Goal: Information Seeking & Learning: Learn about a topic

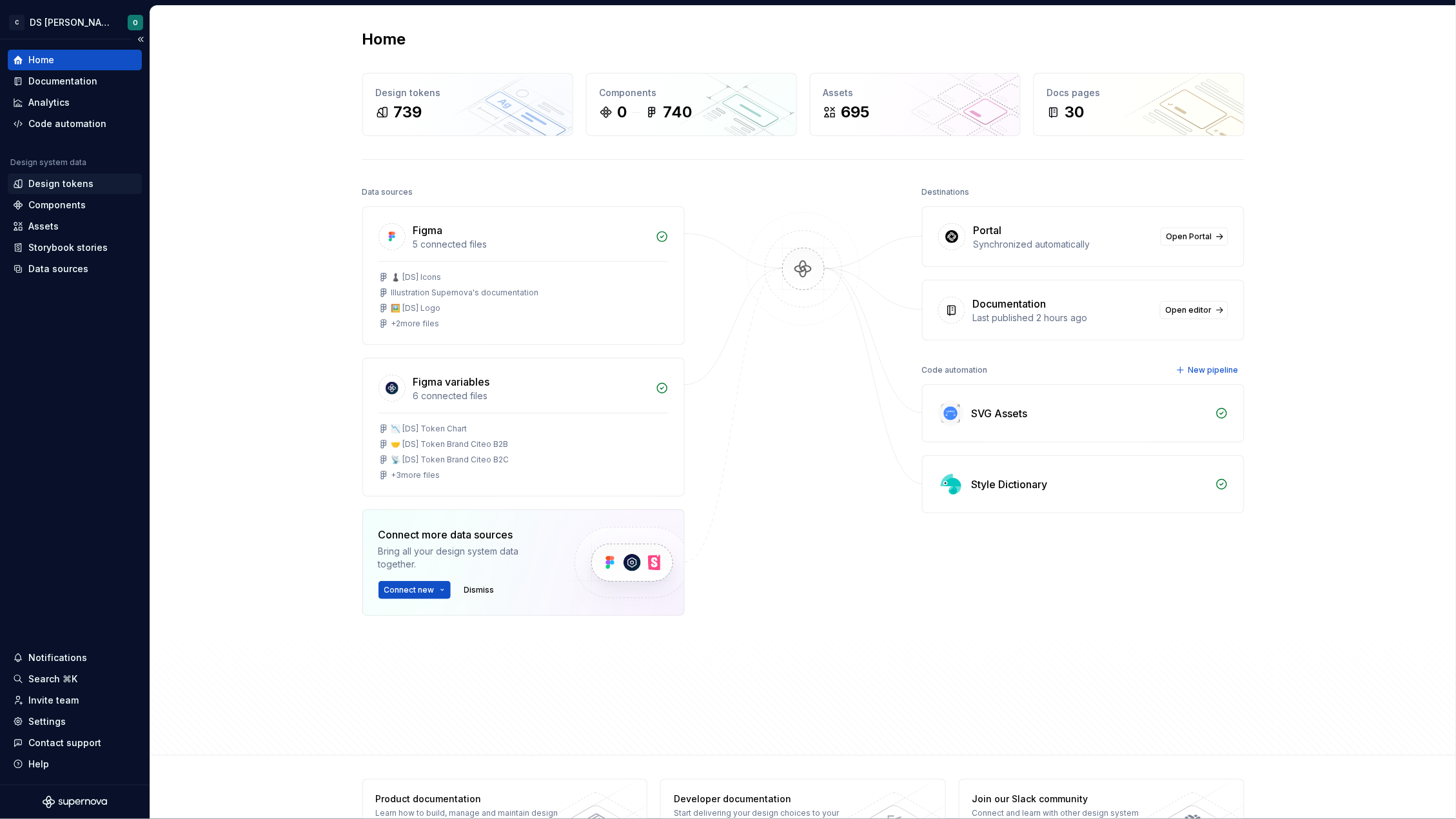
click at [58, 177] on div "Design tokens" at bounding box center [61, 183] width 65 height 13
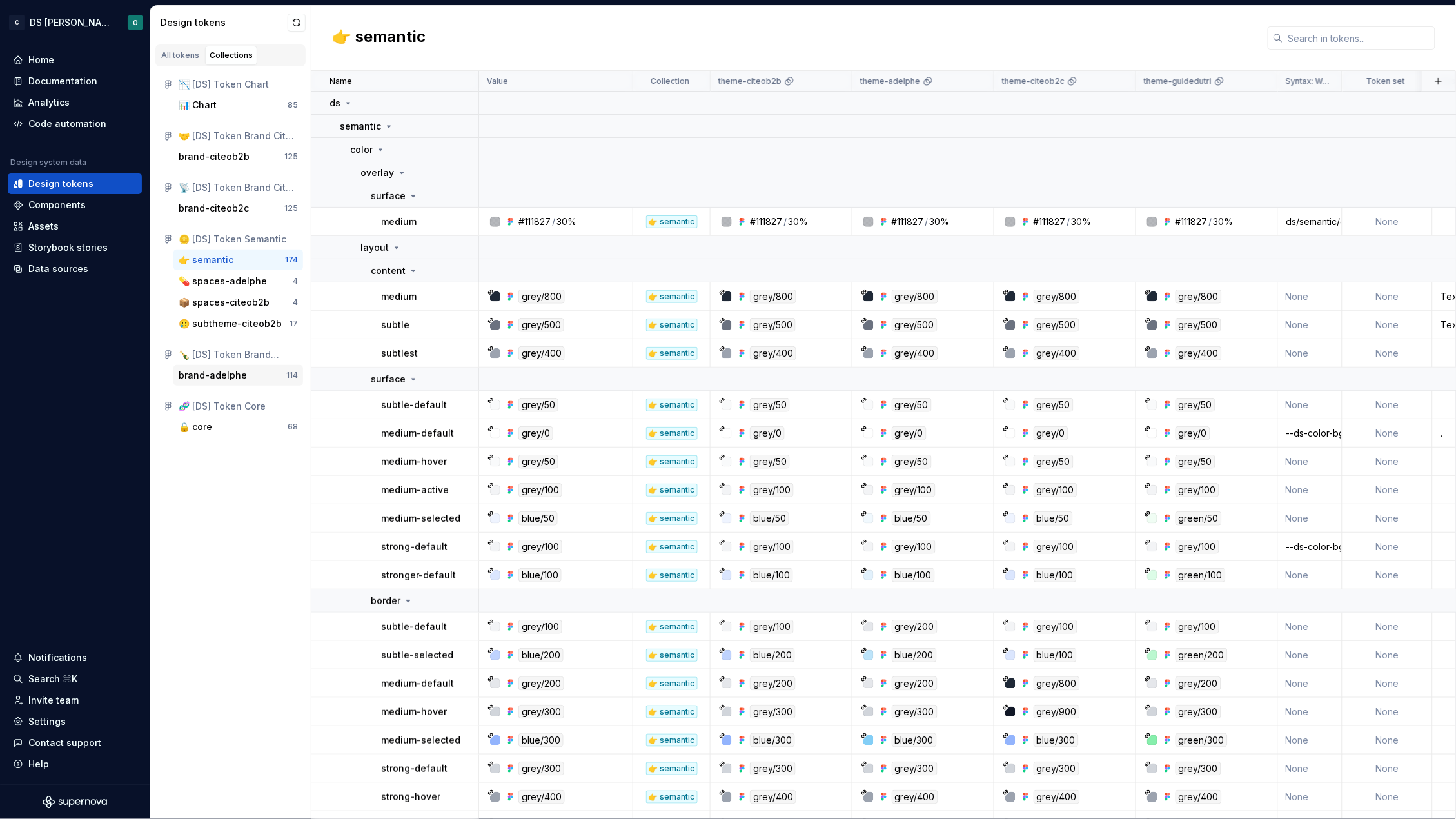
click at [222, 377] on div "brand-adelphe" at bounding box center [213, 374] width 69 height 13
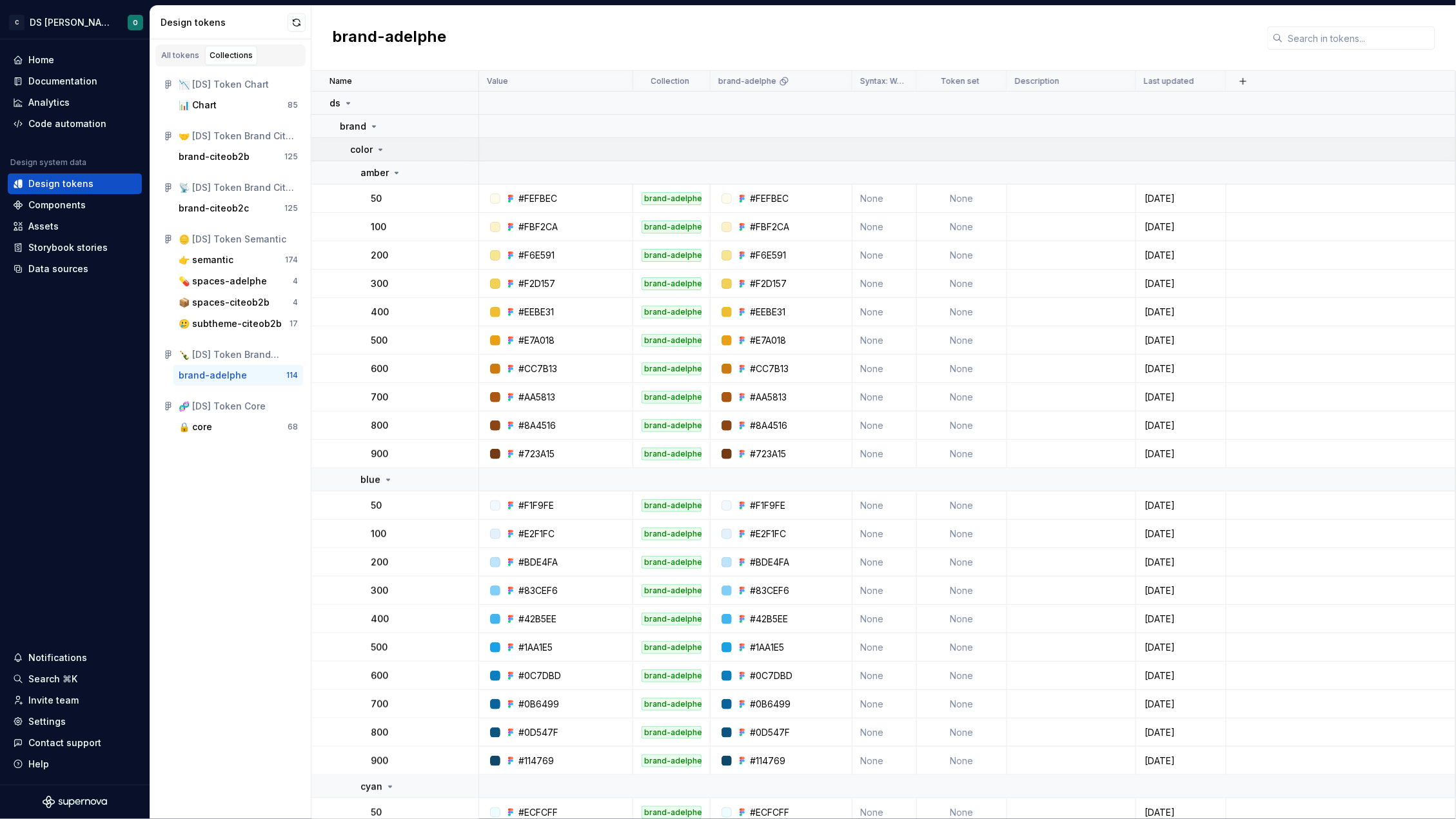
click at [379, 149] on icon at bounding box center [381, 150] width 3 height 2
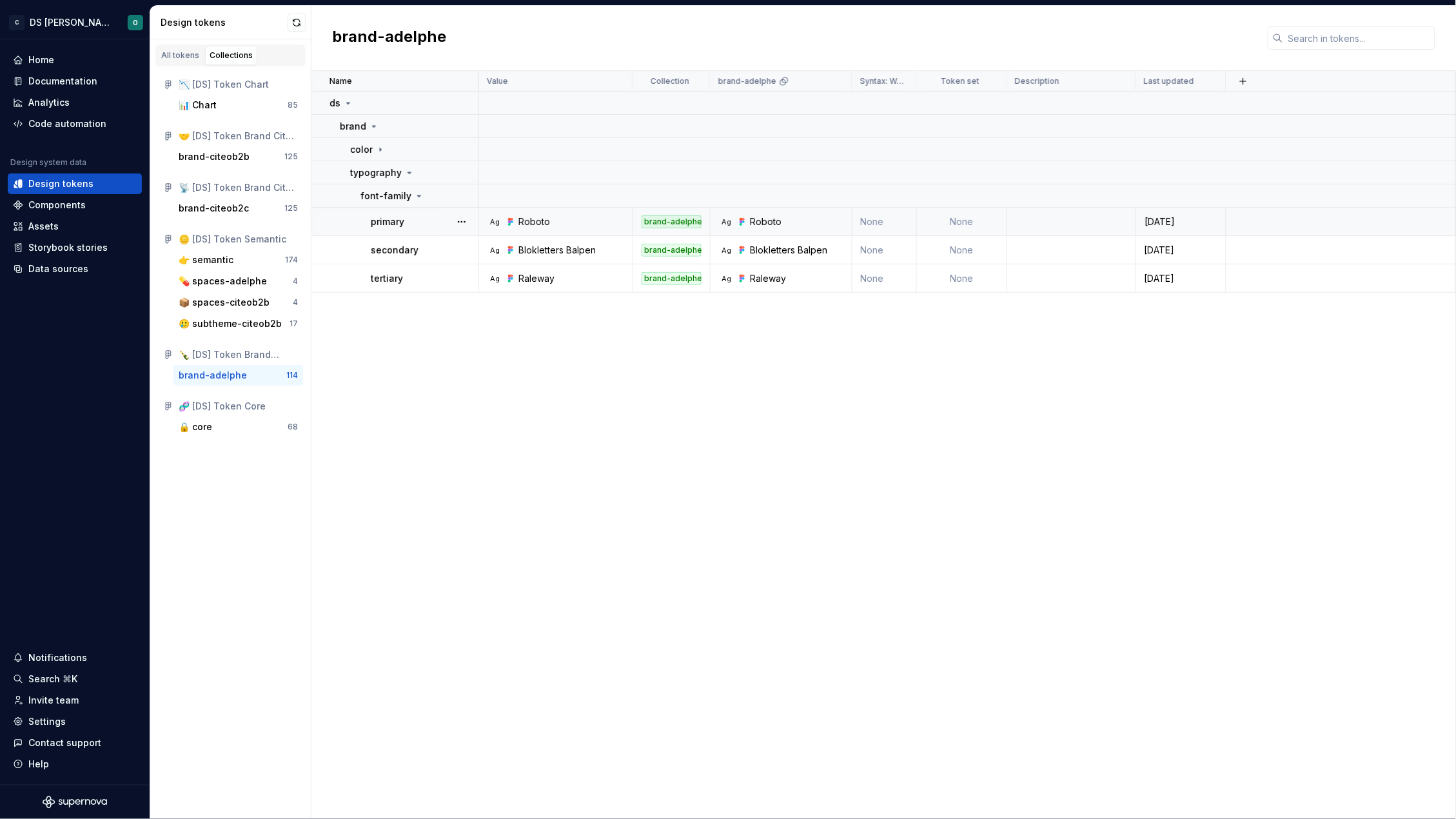
click at [532, 221] on div "Roboto" at bounding box center [534, 222] width 32 height 13
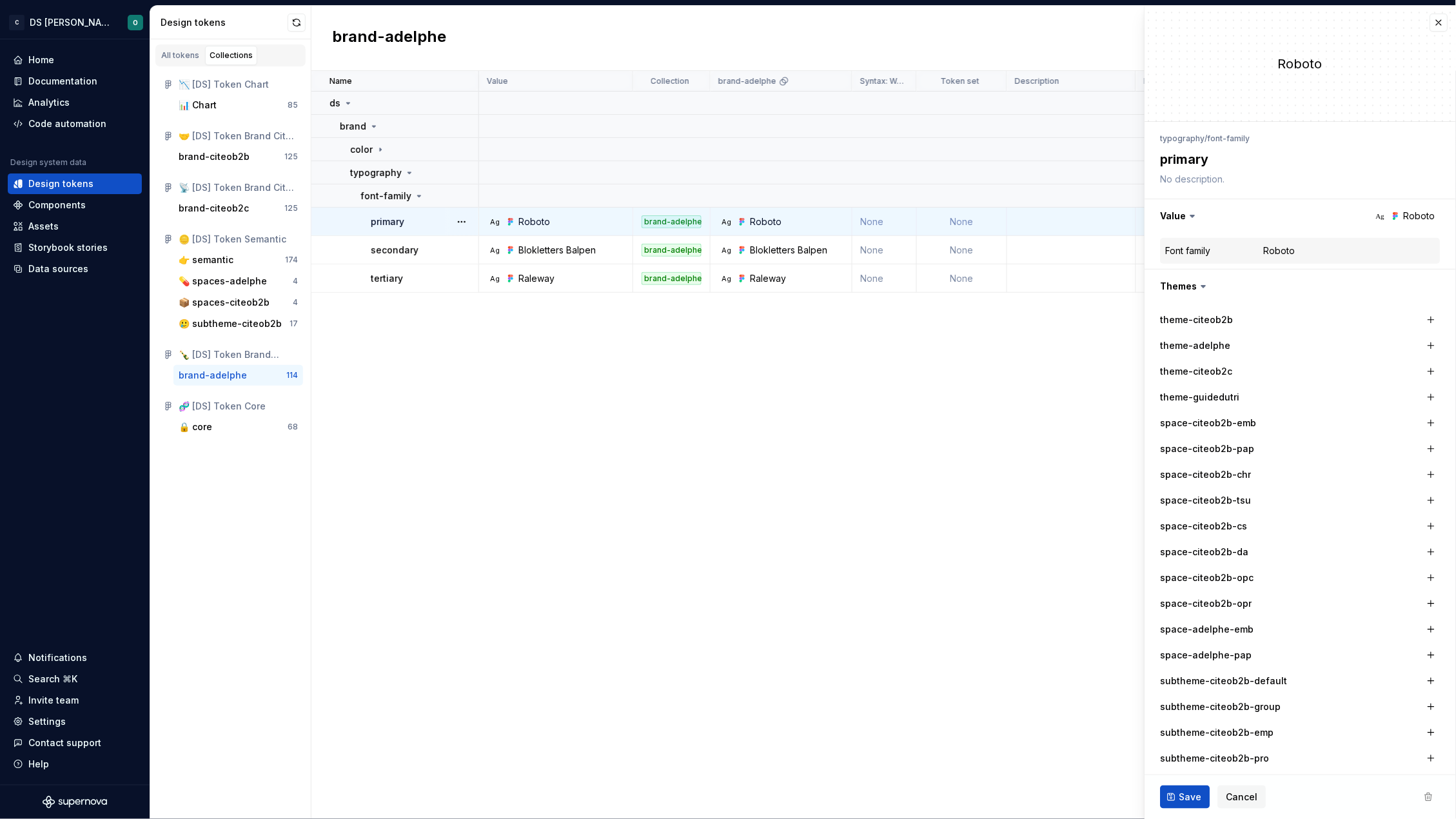
type textarea "*"
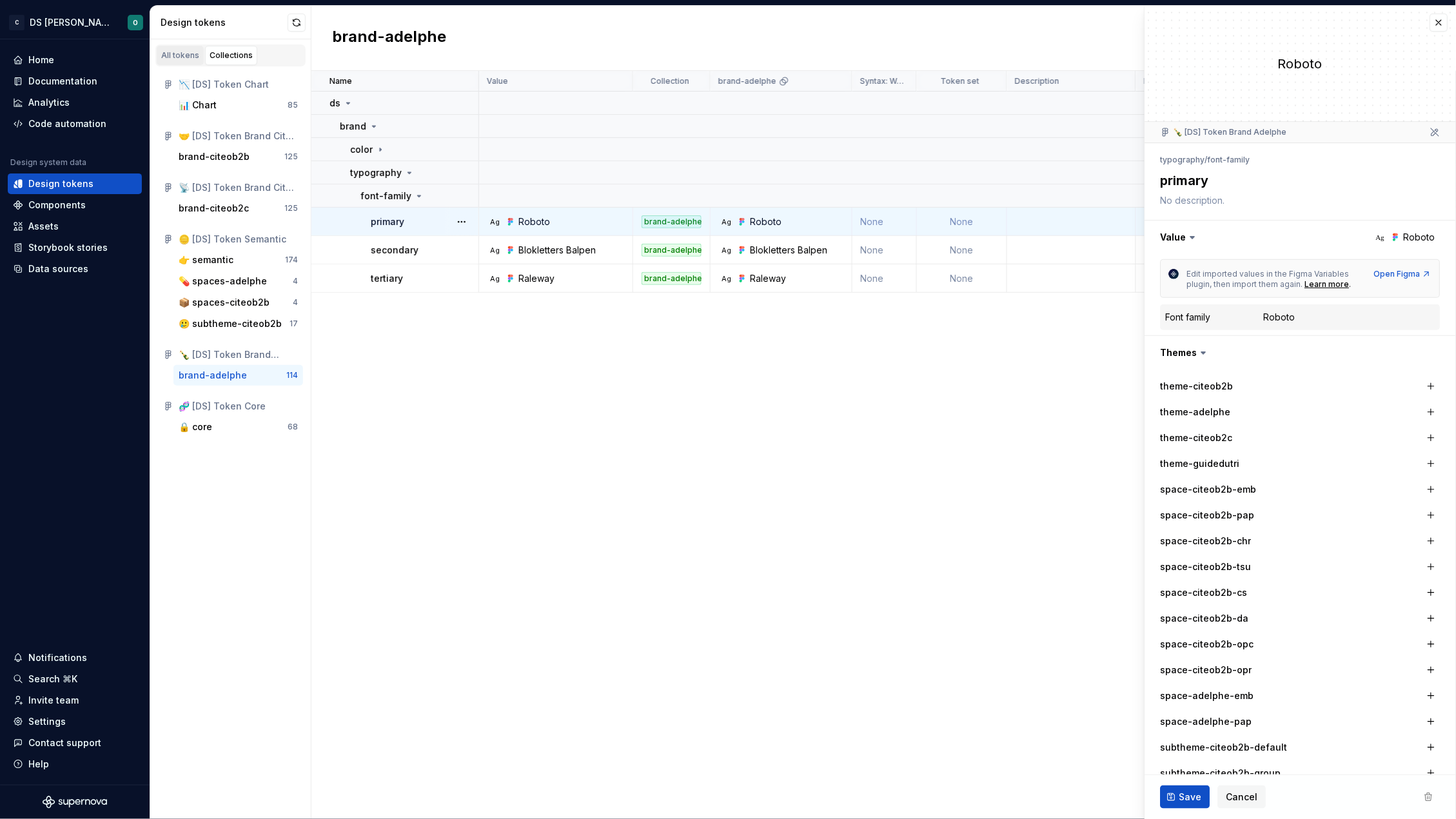
click at [185, 54] on div "All tokens" at bounding box center [180, 56] width 38 height 11
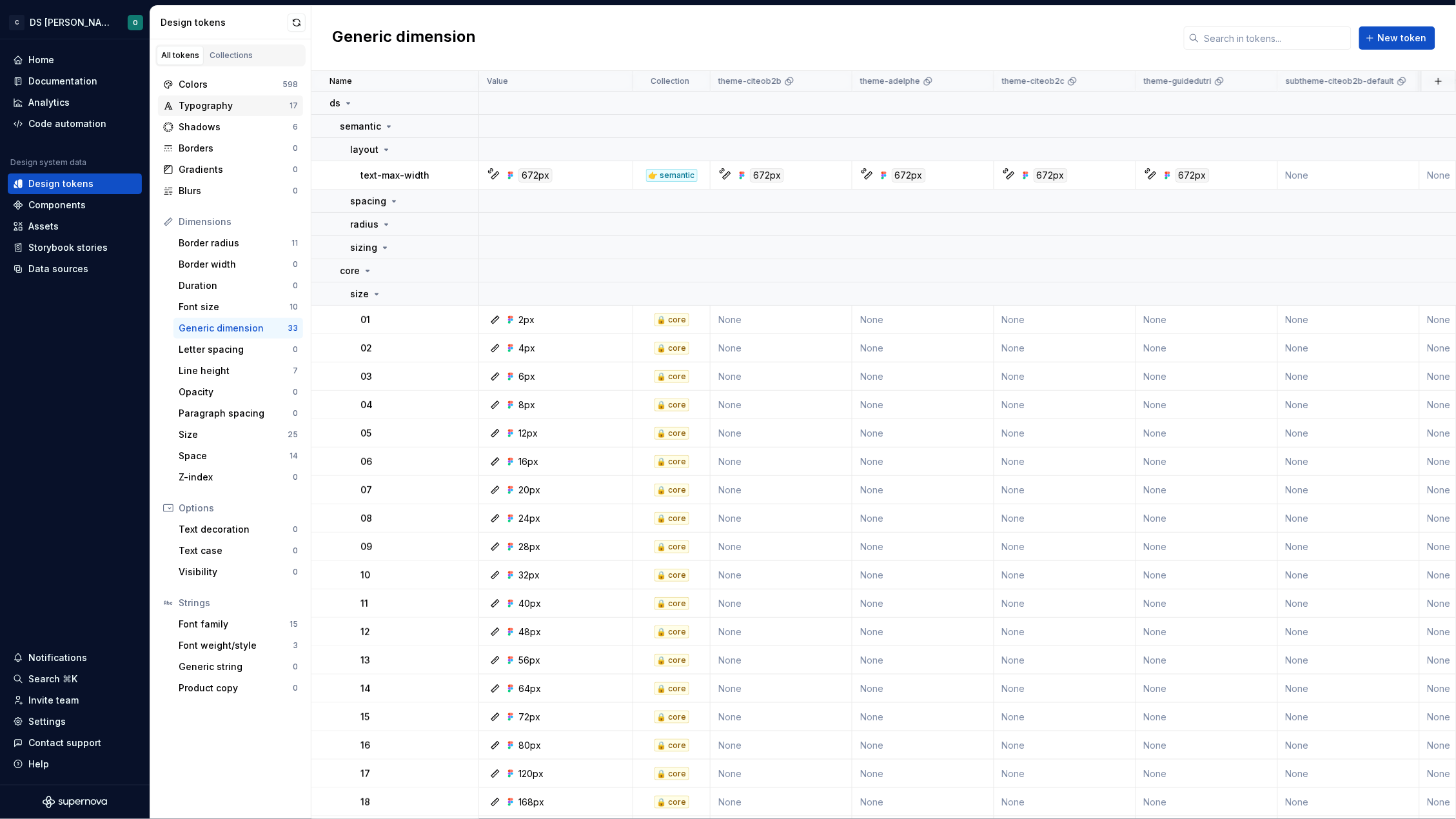
click at [238, 106] on div "Typography" at bounding box center [234, 105] width 111 height 13
